Goal: Task Accomplishment & Management: Use online tool/utility

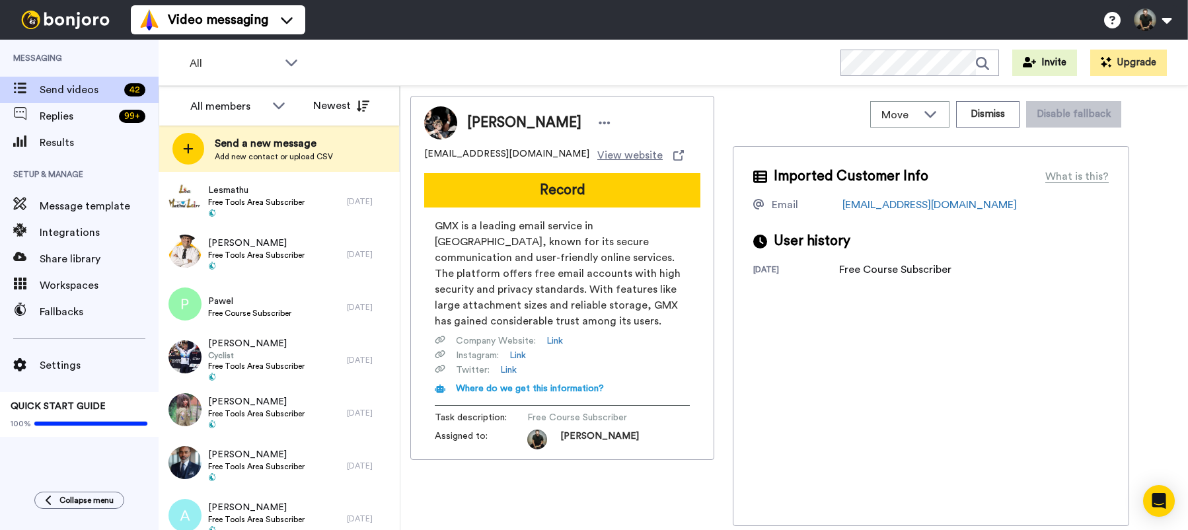
scroll to position [1941, 0]
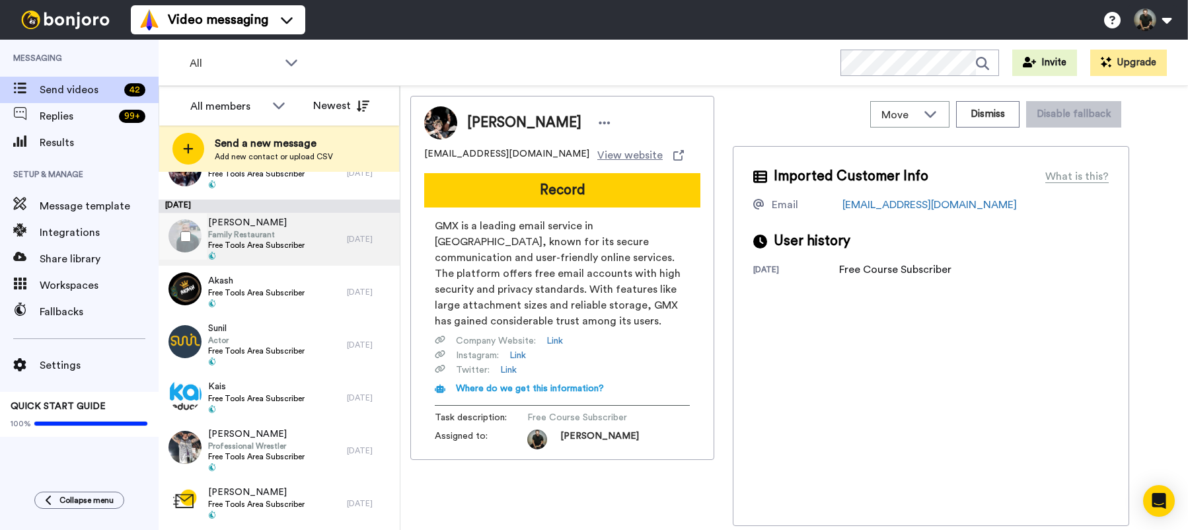
click at [254, 242] on span "Free Tools Area Subscriber" at bounding box center [256, 245] width 96 height 11
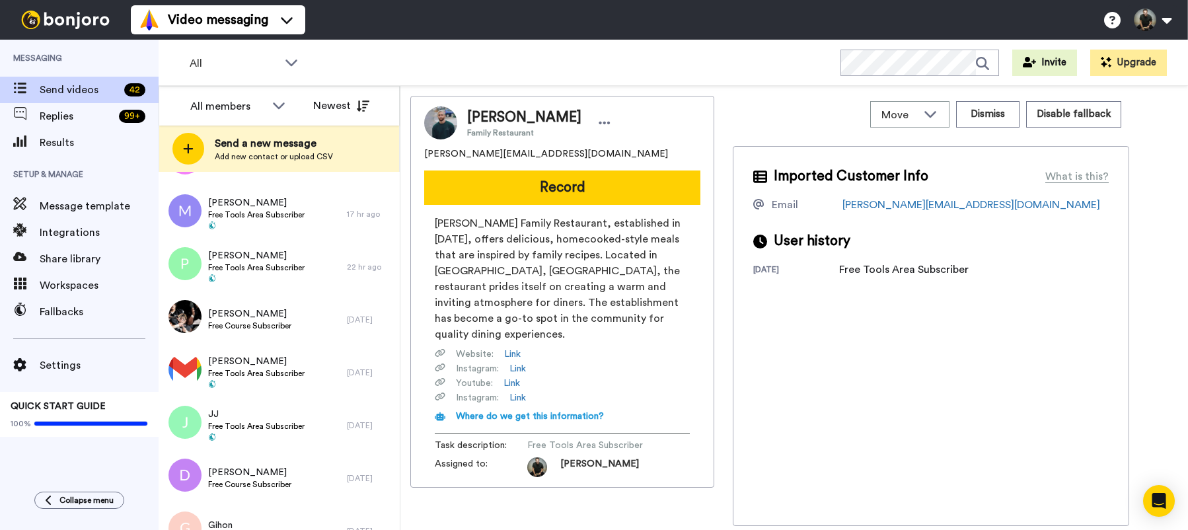
scroll to position [622, 0]
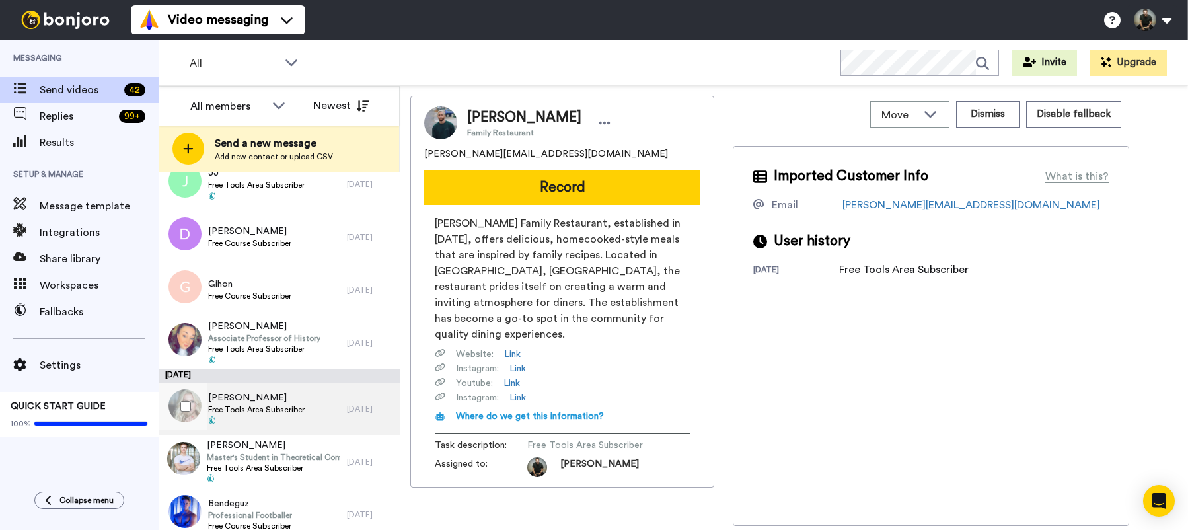
click at [227, 396] on span "Raquel" at bounding box center [256, 397] width 96 height 13
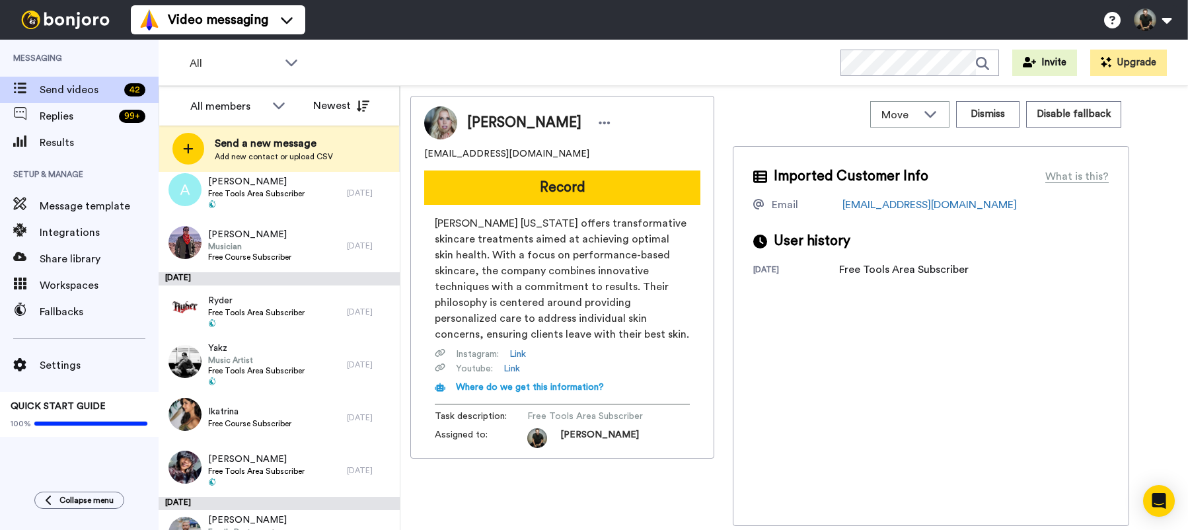
scroll to position [1941, 0]
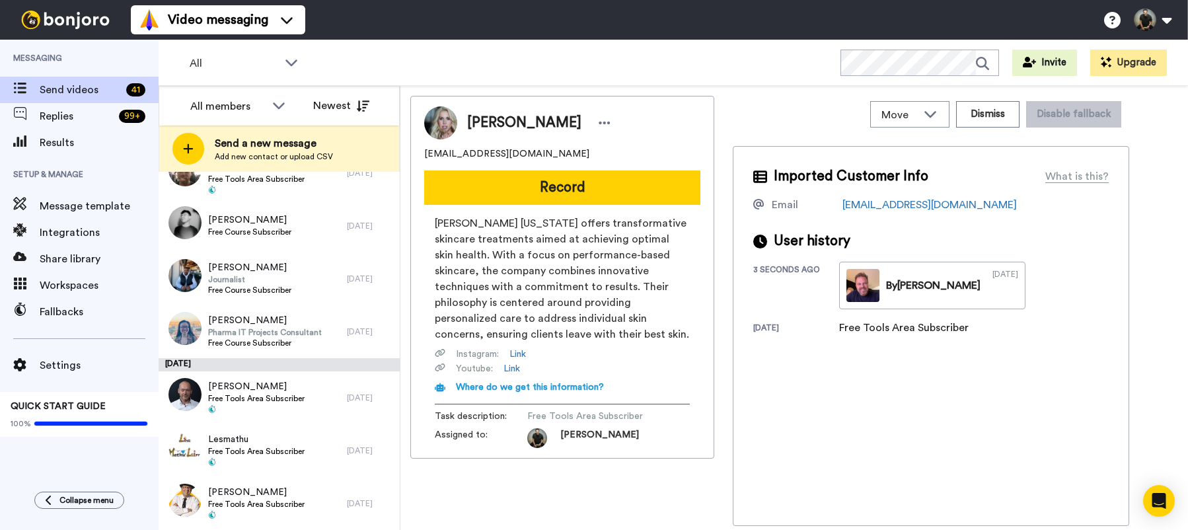
scroll to position [1888, 0]
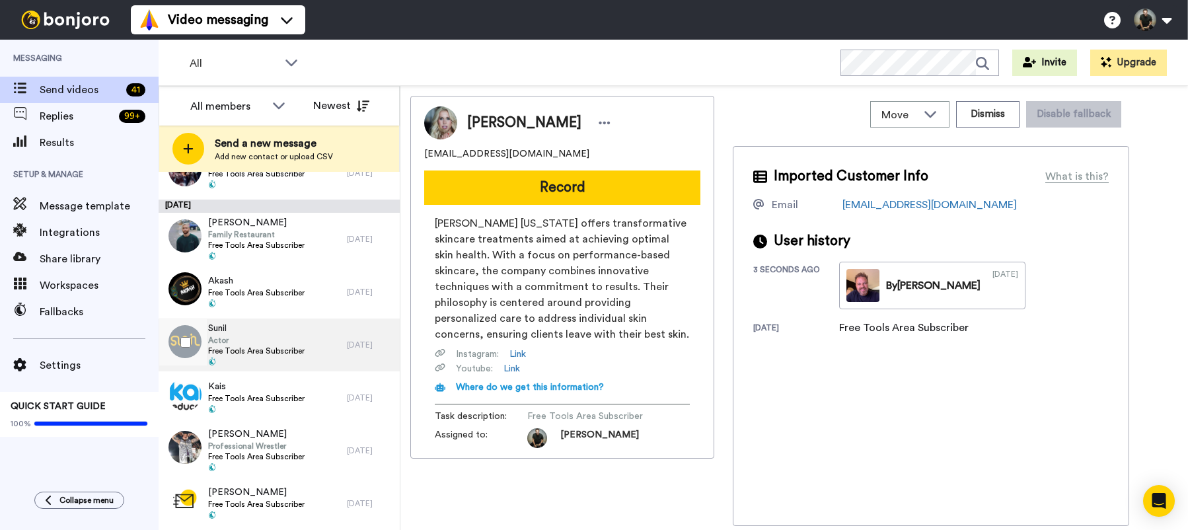
click at [292, 336] on span "Actor" at bounding box center [256, 340] width 96 height 11
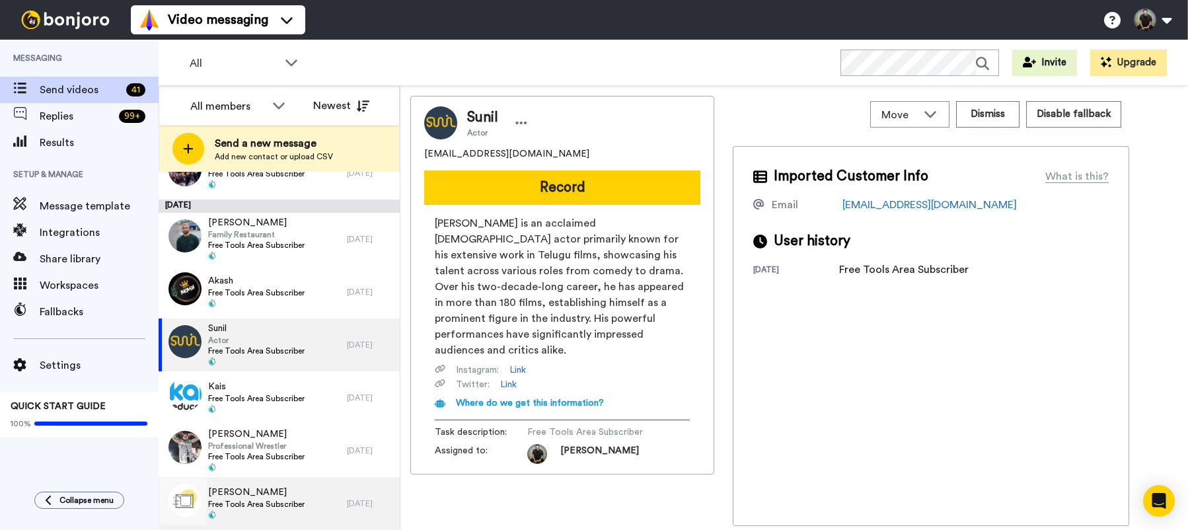
click at [280, 510] on div "Karolina Free Tools Area Subscriber" at bounding box center [256, 504] width 96 height 36
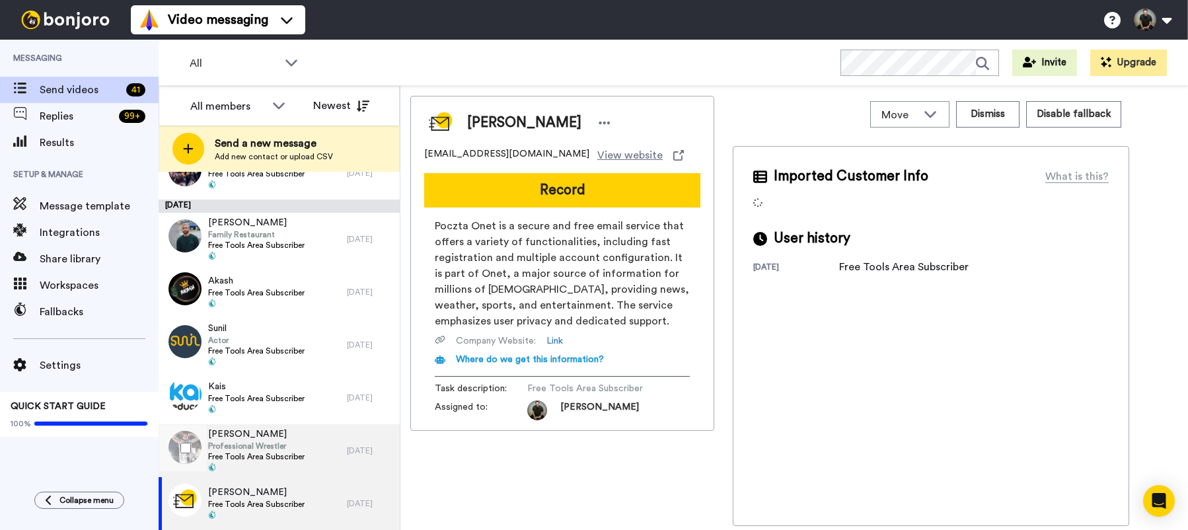
click at [263, 458] on span "Free Tools Area Subscriber" at bounding box center [256, 456] width 96 height 11
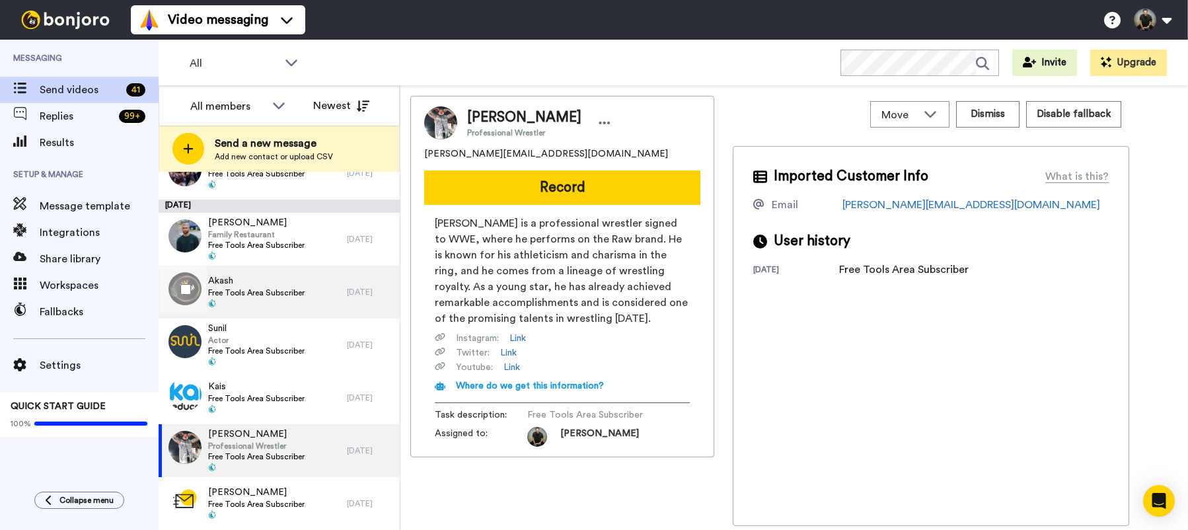
click at [277, 289] on span "Free Tools Area Subscriber" at bounding box center [256, 292] width 96 height 11
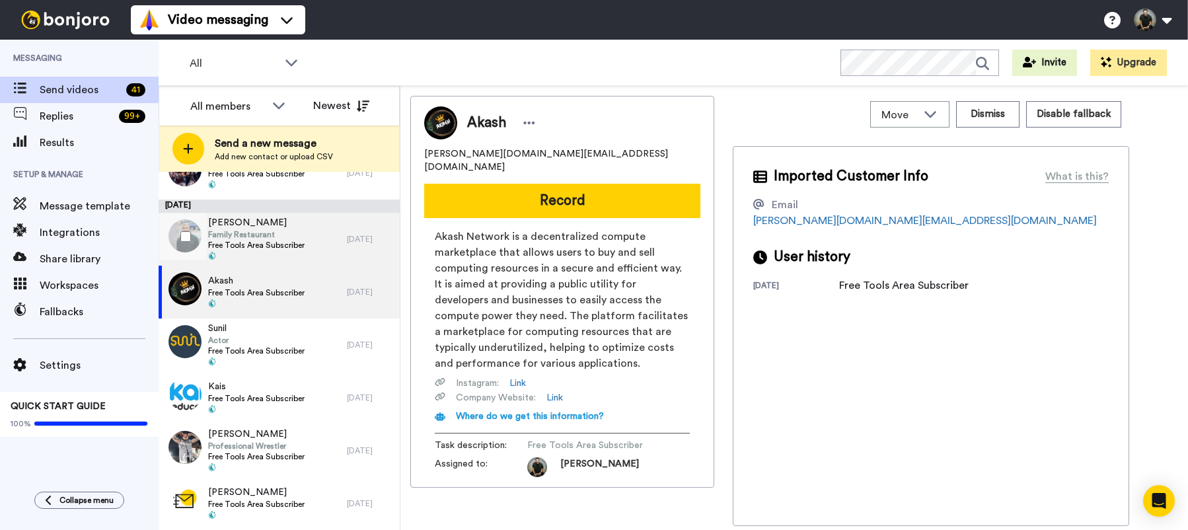
click at [253, 242] on span "Free Tools Area Subscriber" at bounding box center [256, 245] width 96 height 11
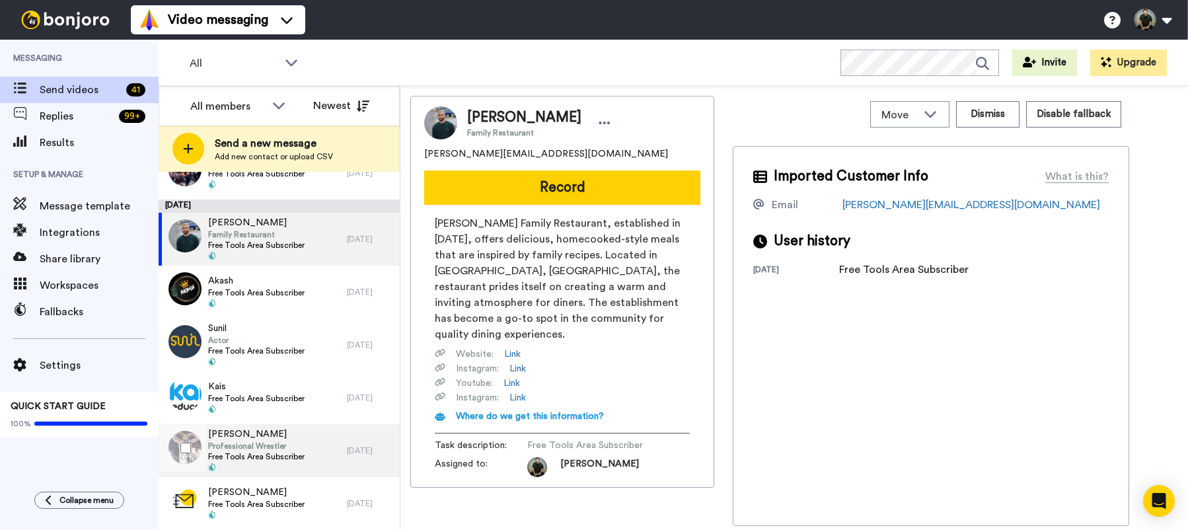
click at [283, 445] on span "Professional Wrestler" at bounding box center [256, 446] width 96 height 11
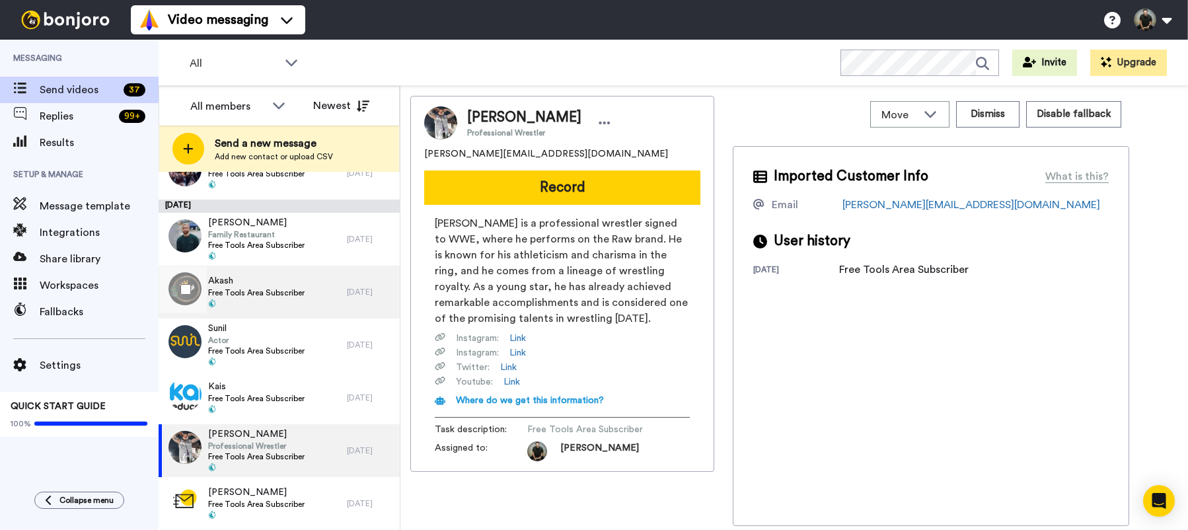
click at [242, 282] on span "Akash" at bounding box center [256, 280] width 96 height 13
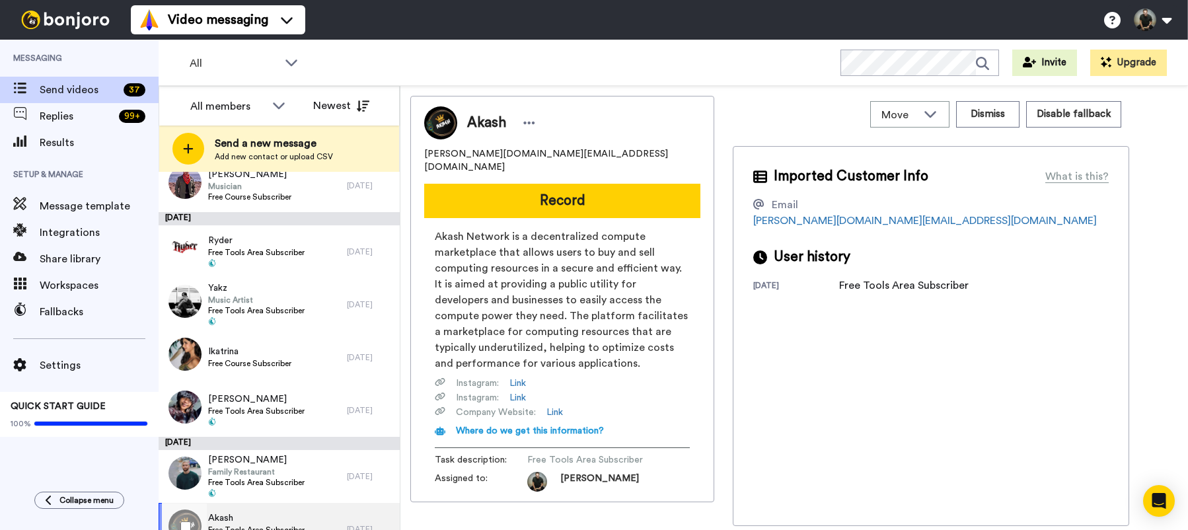
scroll to position [1407, 0]
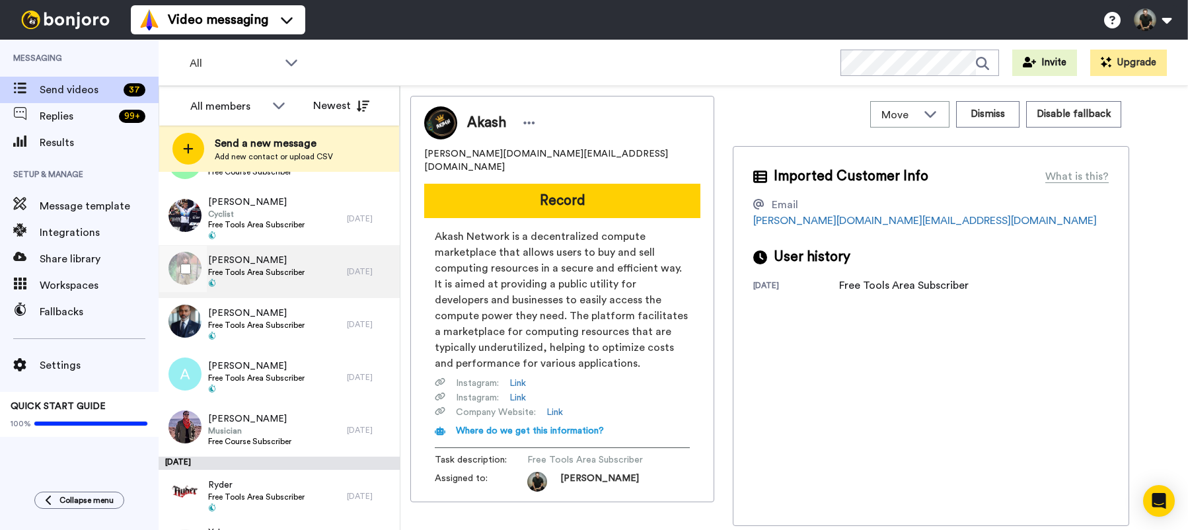
click at [211, 260] on span "Irena" at bounding box center [256, 260] width 96 height 13
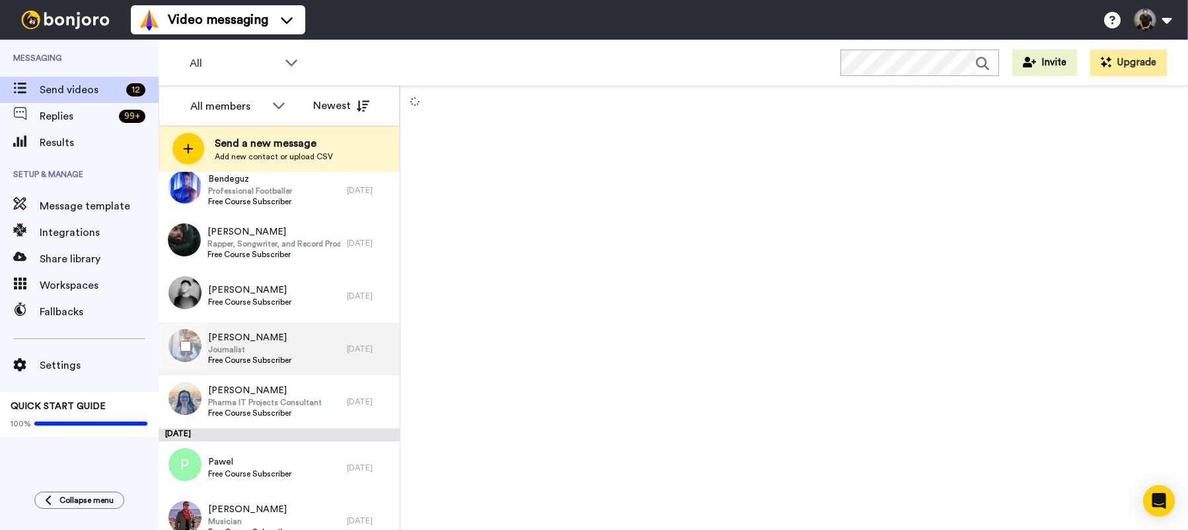
scroll to position [488, 0]
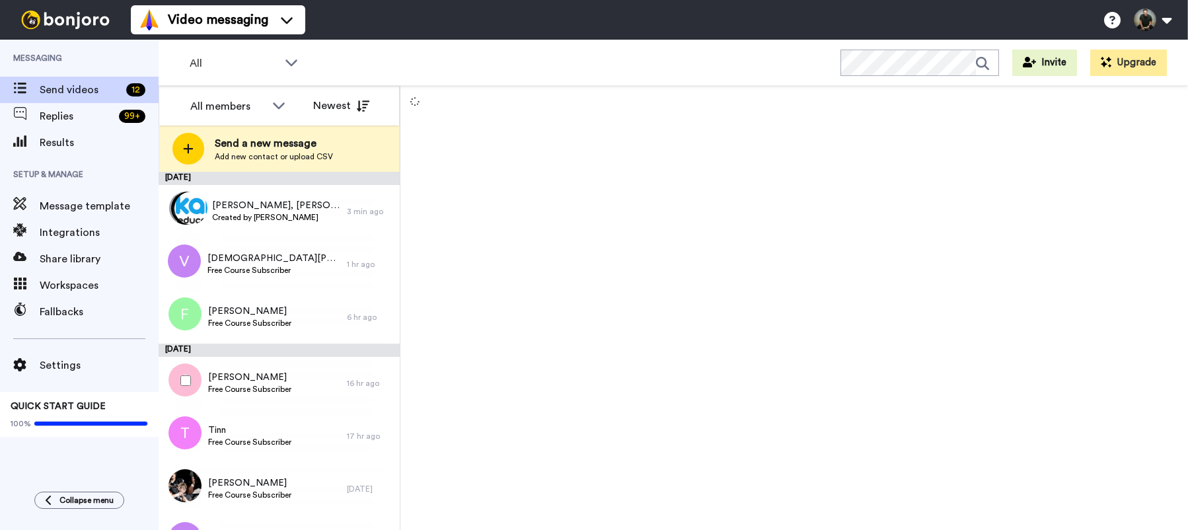
scroll to position [316, 0]
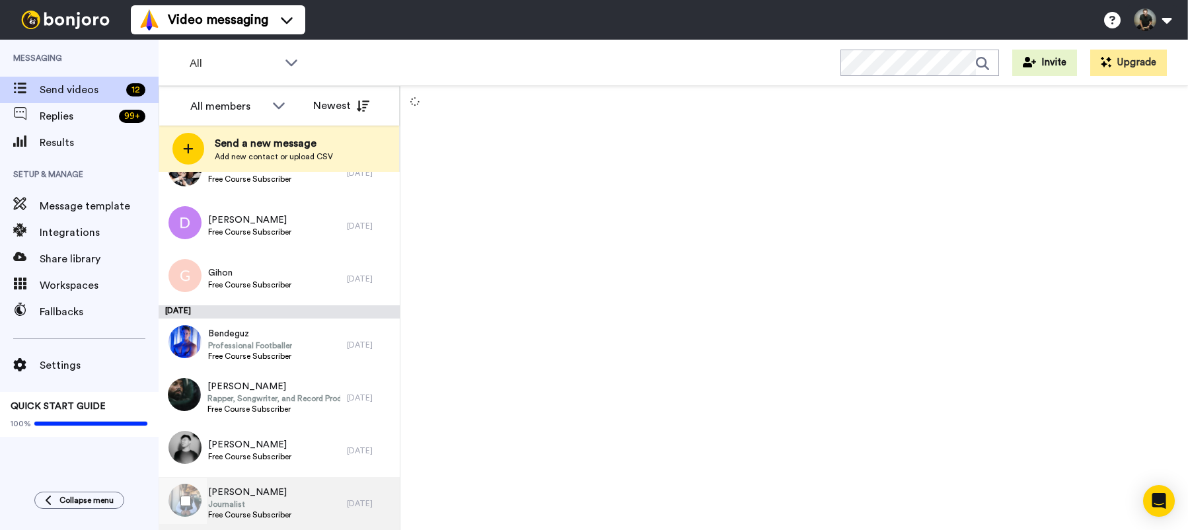
click at [274, 497] on span "[PERSON_NAME]" at bounding box center [249, 492] width 83 height 13
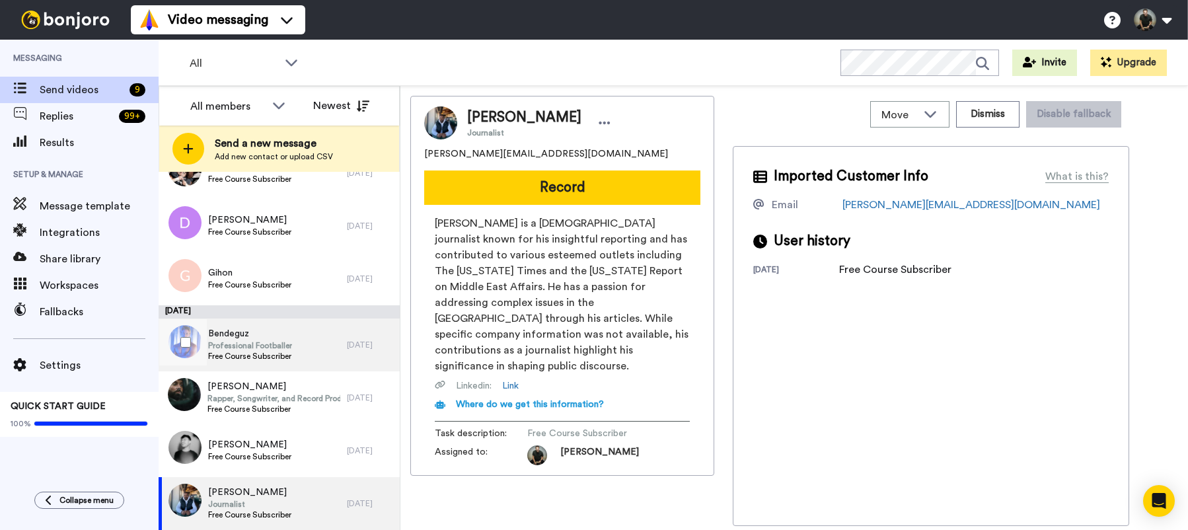
click at [219, 345] on span "Professional Footballer" at bounding box center [250, 345] width 84 height 11
